Goal: Check status: Check status

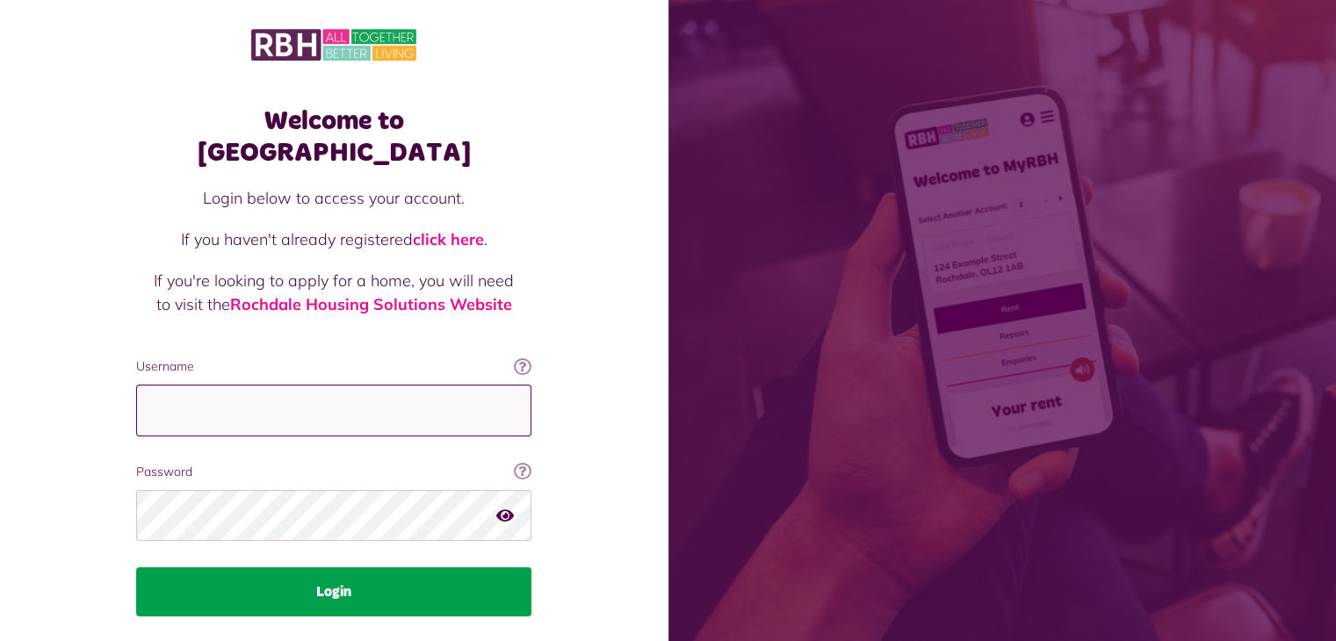
type input "**********"
click at [340, 567] on button "Login" at bounding box center [333, 591] width 395 height 49
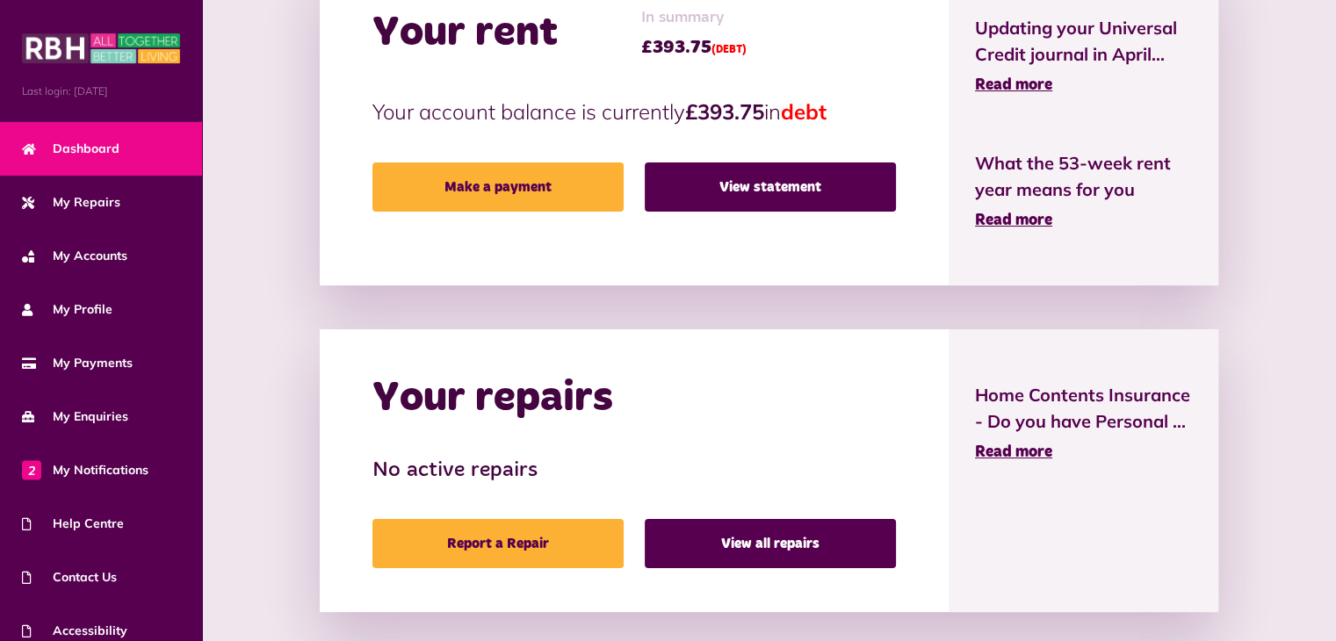
scroll to position [470, 0]
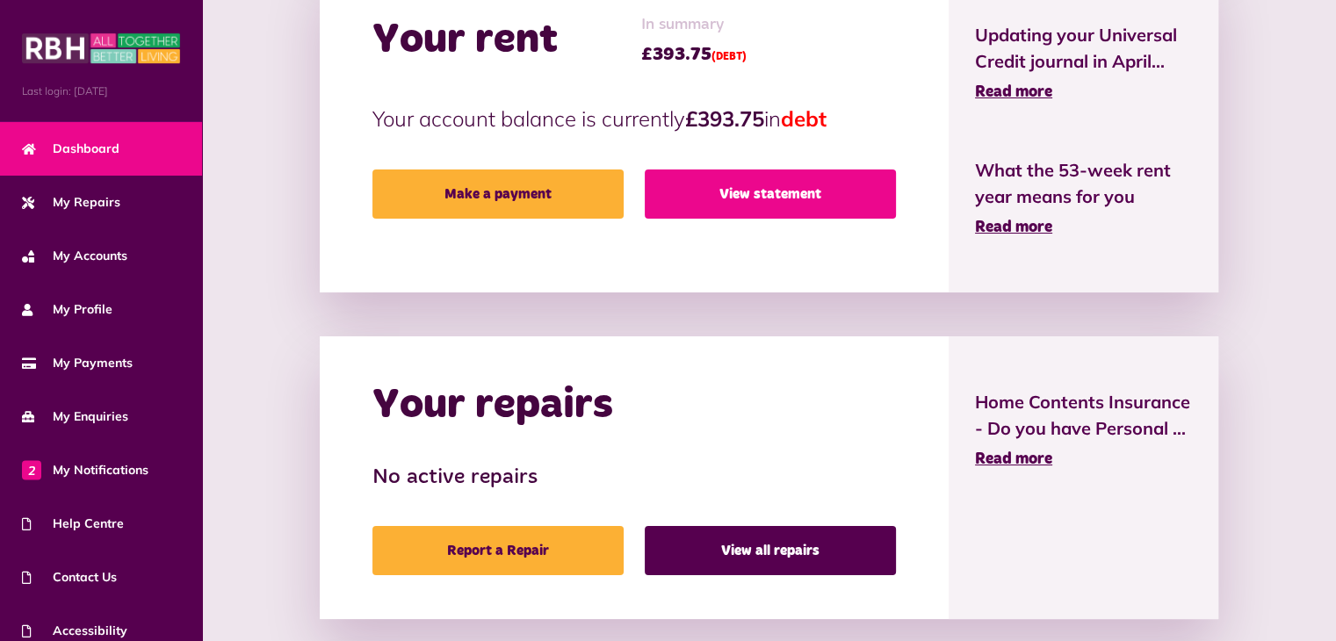
click at [778, 188] on link "View statement" at bounding box center [770, 194] width 251 height 49
